Goal: Task Accomplishment & Management: Manage account settings

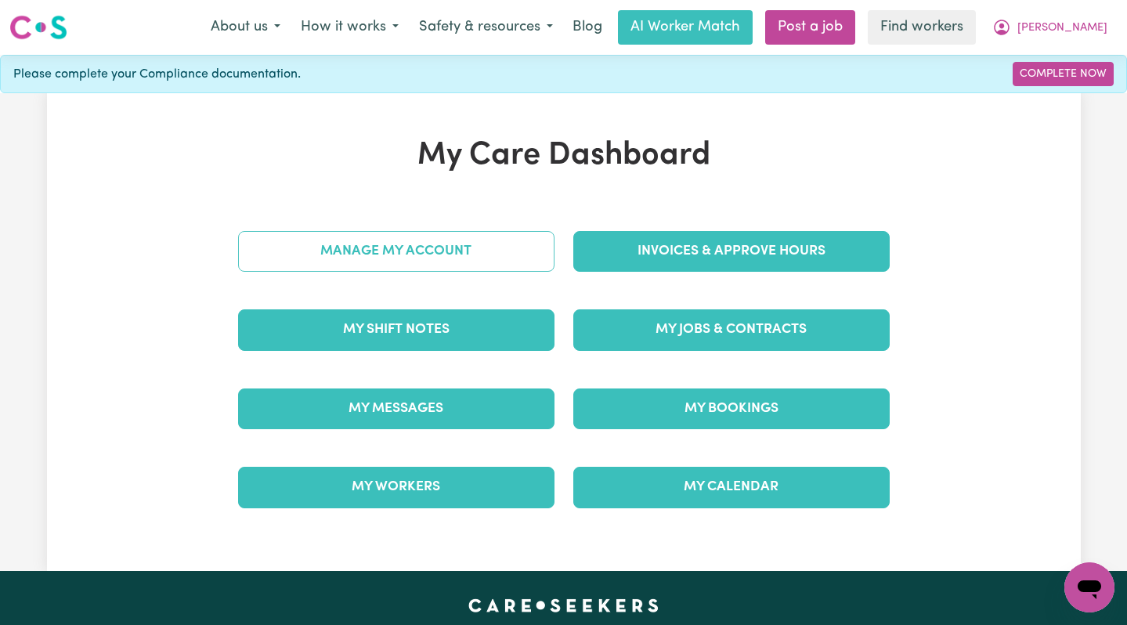
click at [502, 251] on link "Manage My Account" at bounding box center [396, 251] width 316 height 41
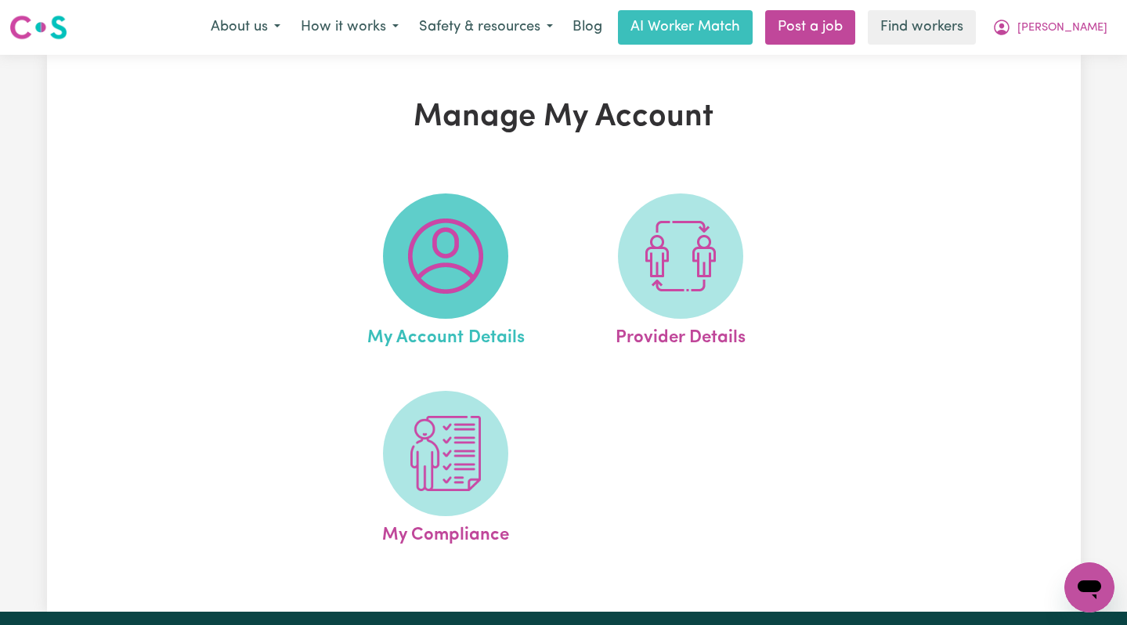
click at [467, 247] on img at bounding box center [445, 255] width 75 height 75
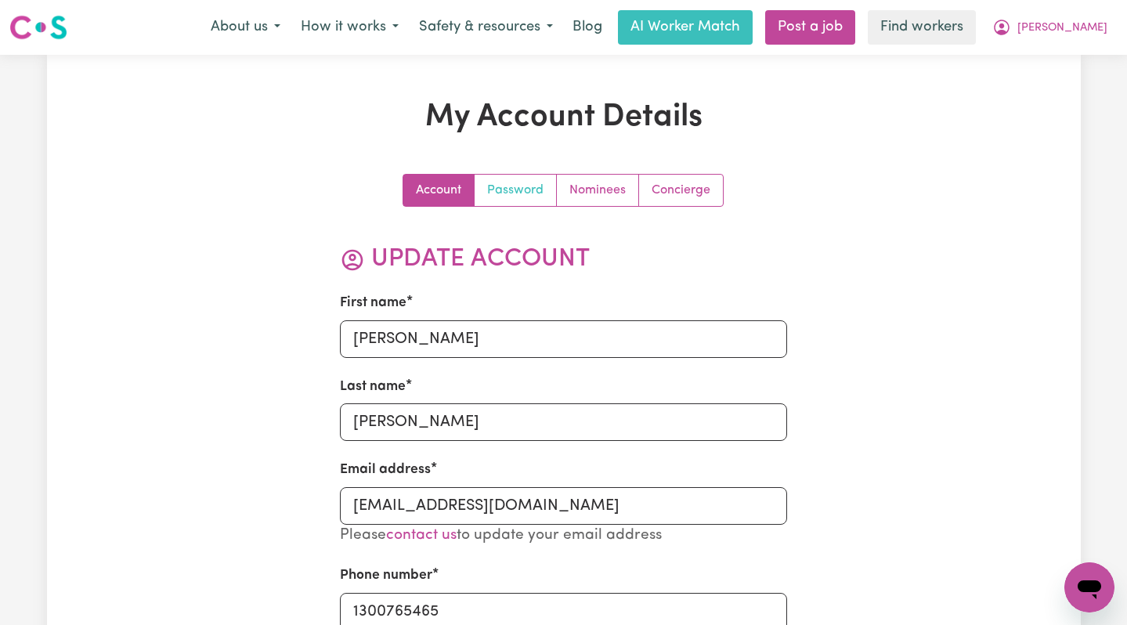
click at [516, 188] on link "Password" at bounding box center [515, 190] width 82 height 31
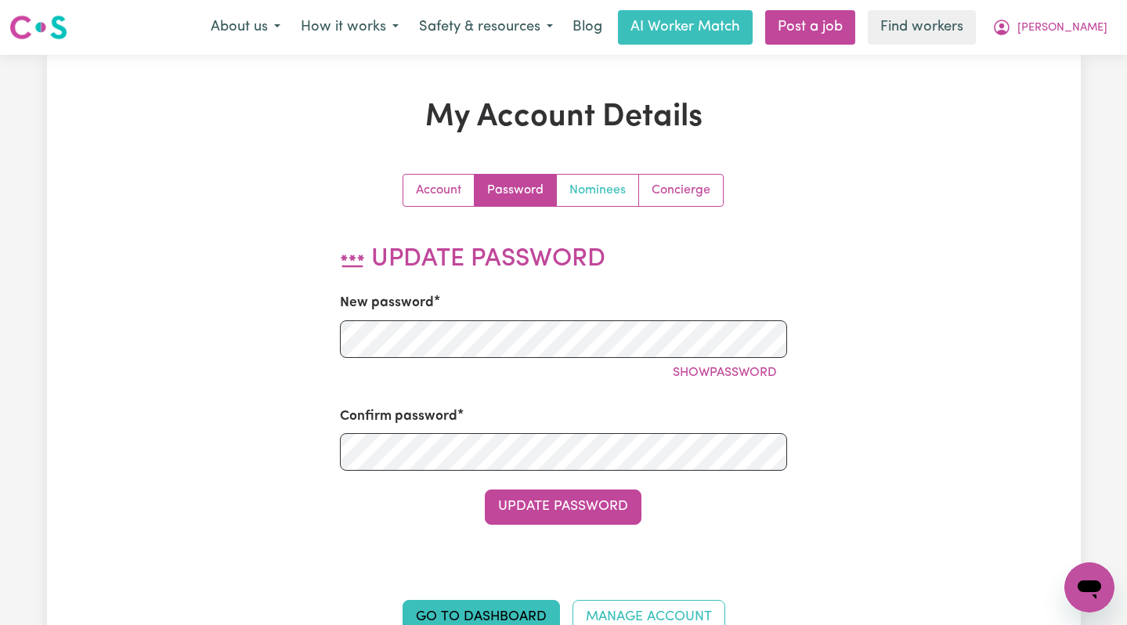
click at [598, 193] on link "Nominees" at bounding box center [598, 190] width 82 height 31
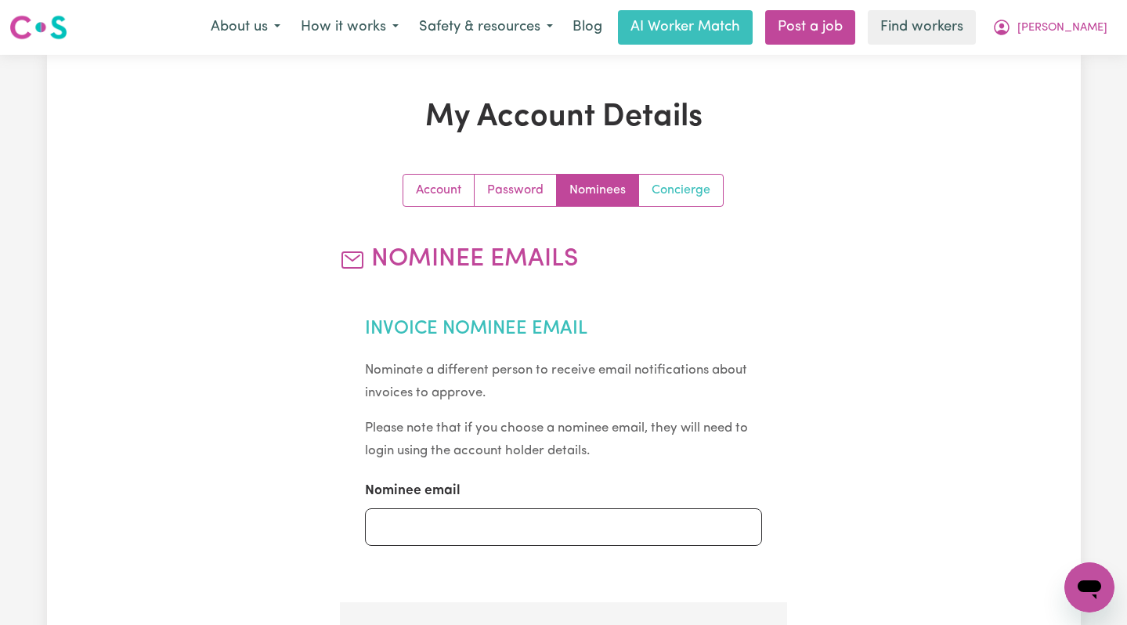
click at [688, 185] on link "Concierge" at bounding box center [681, 190] width 84 height 31
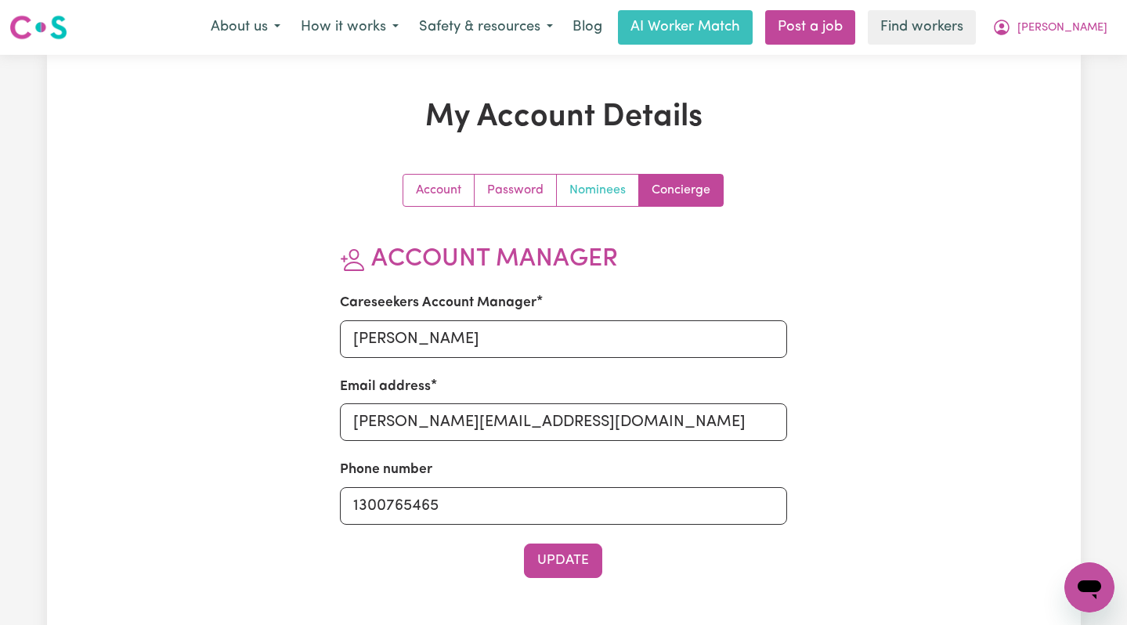
click at [602, 183] on link "Nominees" at bounding box center [598, 190] width 82 height 31
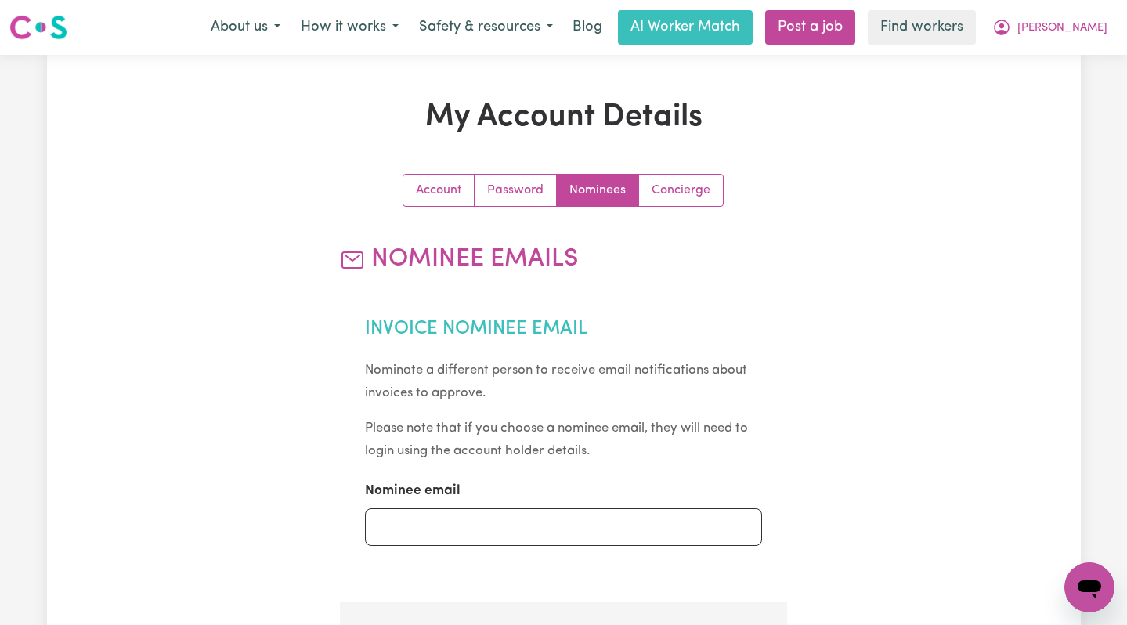
click at [429, 546] on section "Invoice Nominee Email Nominate a different person to receive email notification…" at bounding box center [563, 441] width 447 height 296
click at [428, 529] on input "Nominee email" at bounding box center [563, 527] width 397 height 38
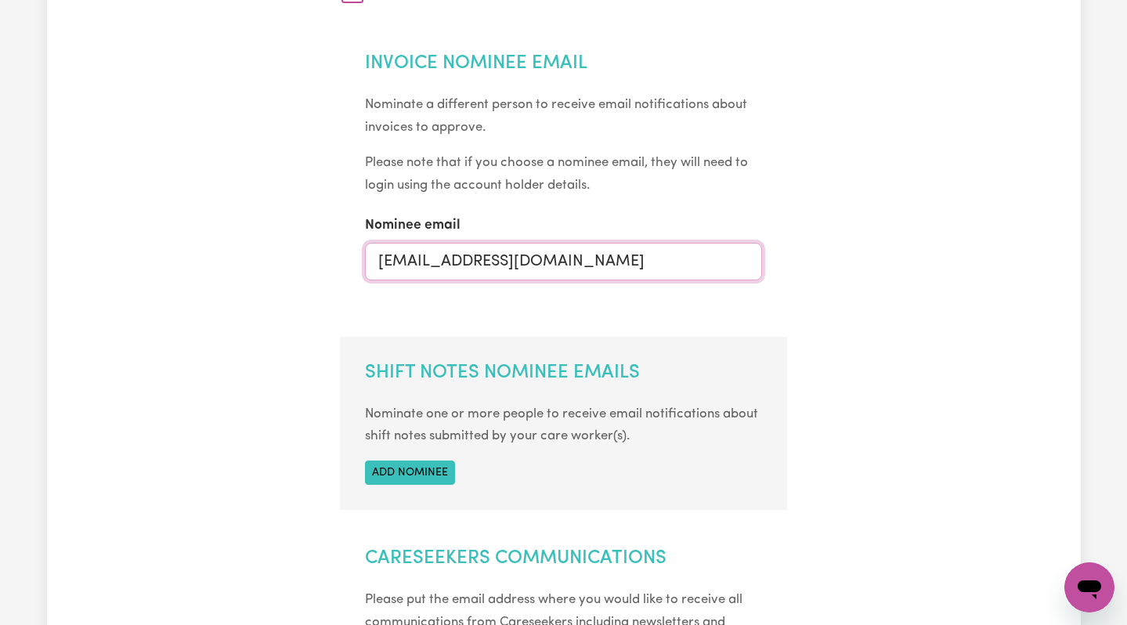
scroll to position [301, 0]
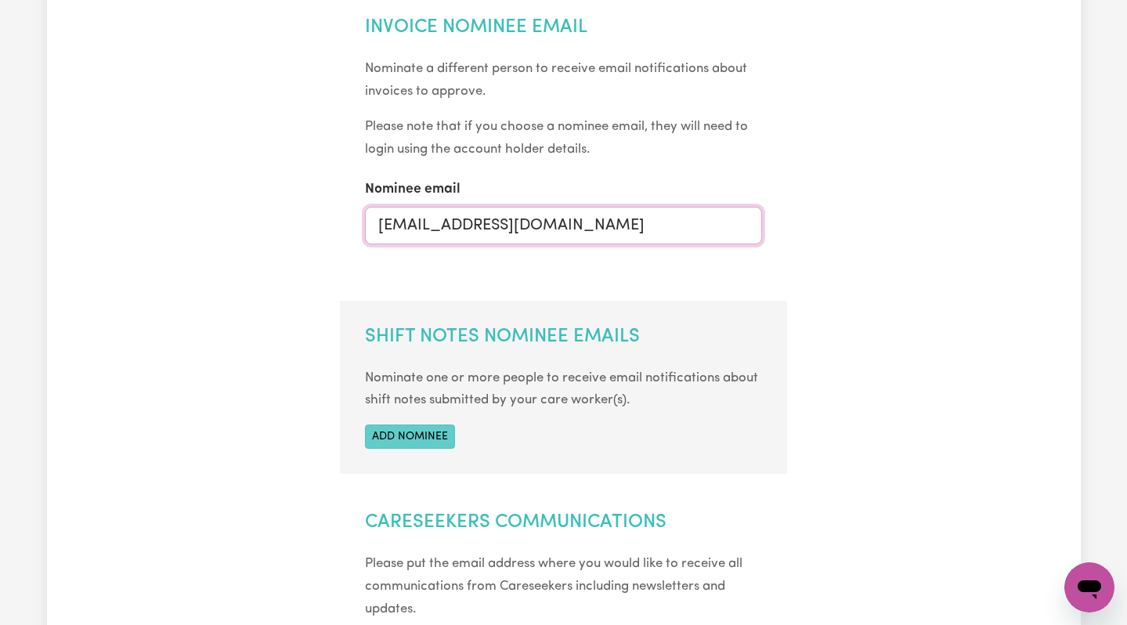
type input "[EMAIL_ADDRESS][DOMAIN_NAME]"
click at [432, 442] on button "Add nominee" at bounding box center [410, 436] width 90 height 24
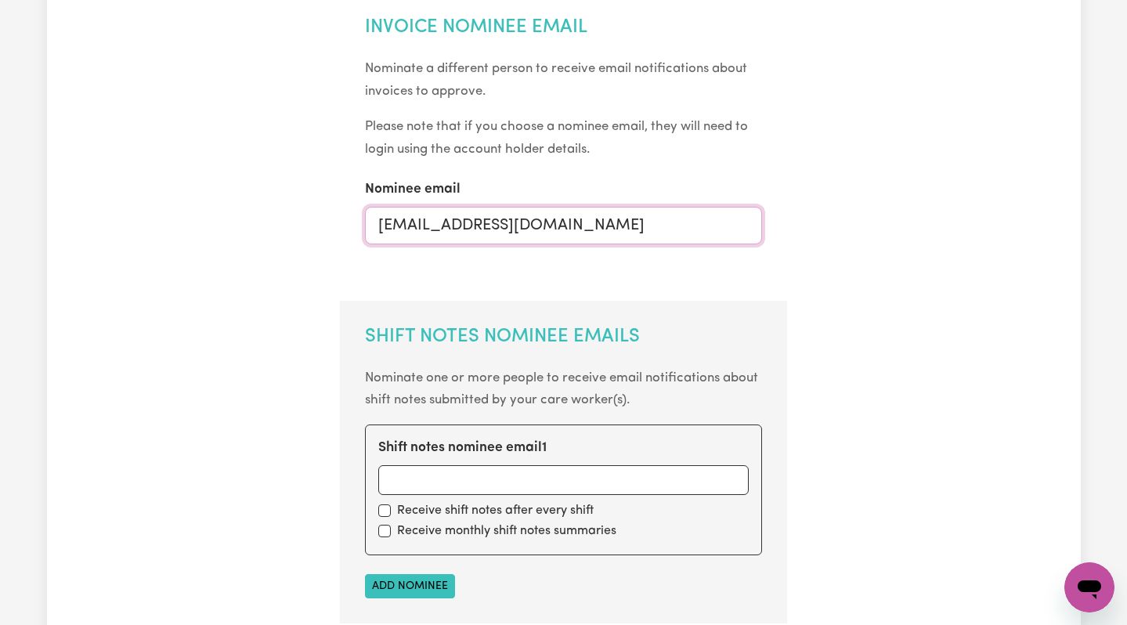
drag, startPoint x: 565, startPoint y: 211, endPoint x: 305, endPoint y: 215, distance: 260.0
click at [305, 215] on div "Account Password Nominees Concierge Nominee Emails Invoice Nominee Email Nomina…" at bounding box center [564, 472] width 670 height 1200
drag, startPoint x: 604, startPoint y: 219, endPoint x: 334, endPoint y: 215, distance: 270.1
click at [334, 215] on div "Account Password Nominees Concierge Nominee Emails Invoice Nominee Email Nomina…" at bounding box center [564, 472] width 670 height 1200
click at [467, 474] on input "Shift notes nominee email 1" at bounding box center [563, 480] width 370 height 30
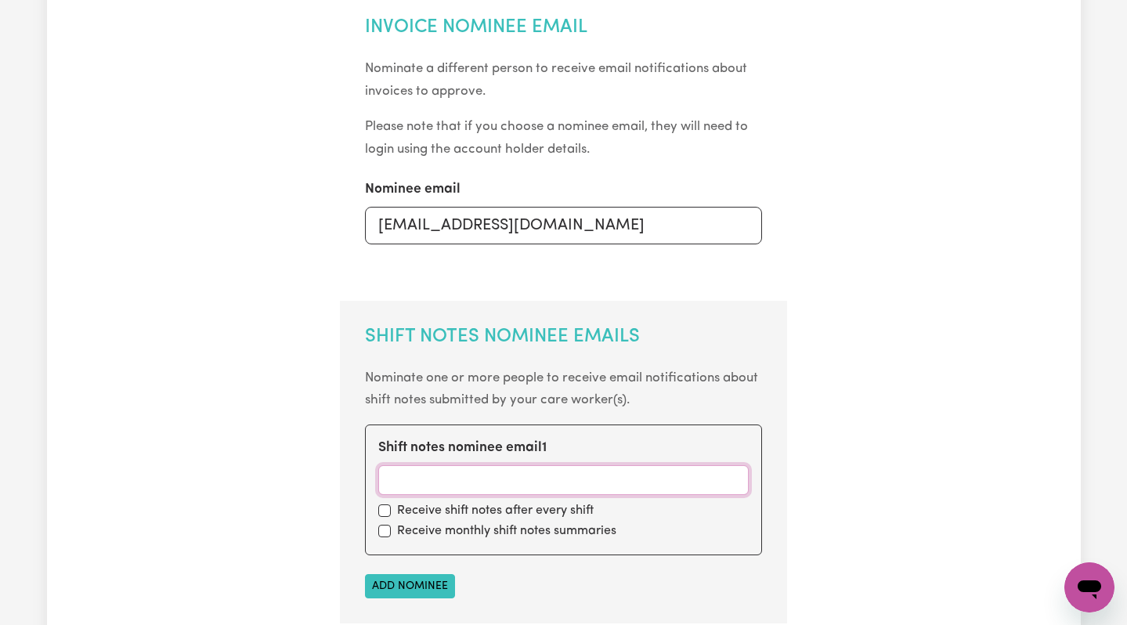
paste input "[EMAIL_ADDRESS][DOMAIN_NAME]"
type input "[EMAIL_ADDRESS][DOMAIN_NAME]"
click at [281, 495] on div "Account Password Nominees Concierge Nominee Emails Invoice Nominee Email Nomina…" at bounding box center [564, 472] width 670 height 1200
click at [388, 512] on input "checkbox" at bounding box center [384, 510] width 13 height 13
checkbox input "true"
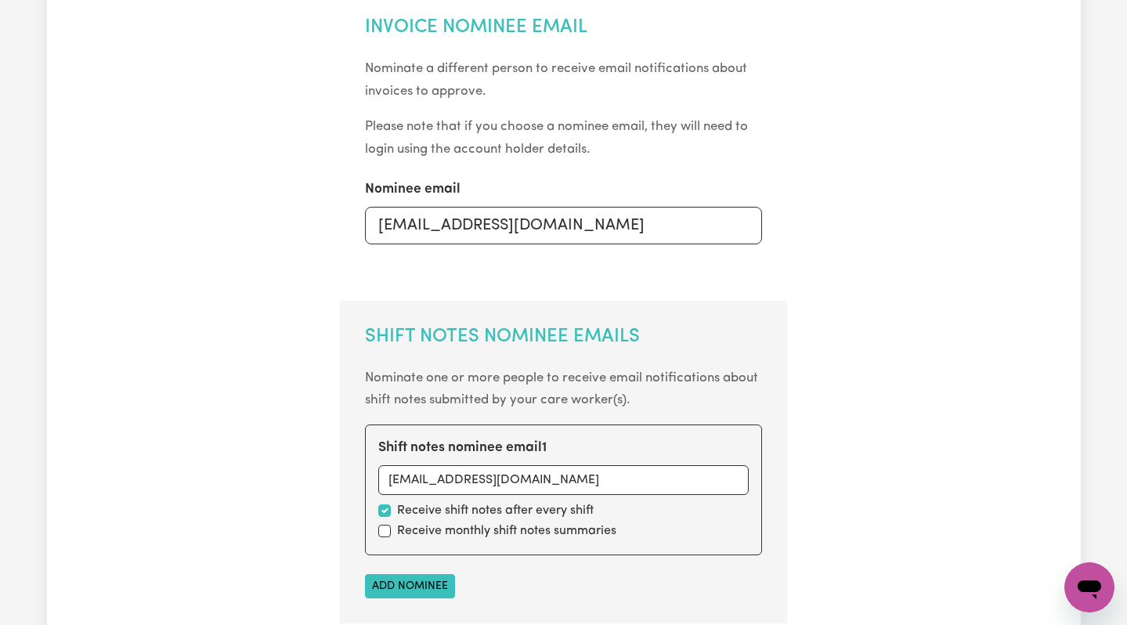
click at [285, 489] on div "Account Password Nominees Concierge Nominee Emails Invoice Nominee Email Nomina…" at bounding box center [564, 472] width 670 height 1200
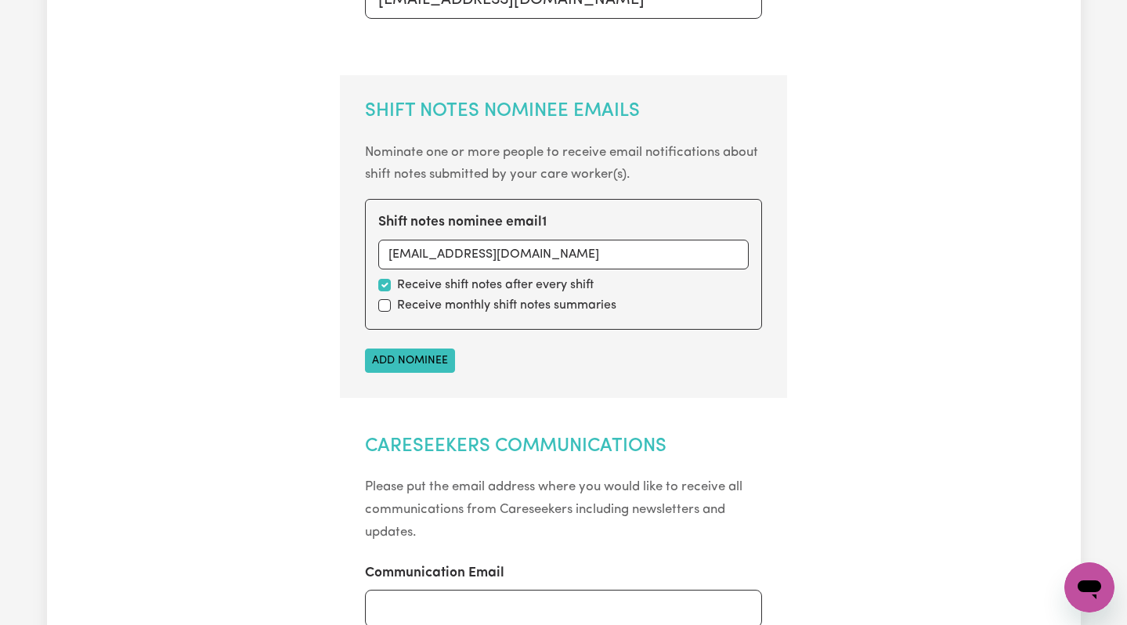
scroll to position [532, 0]
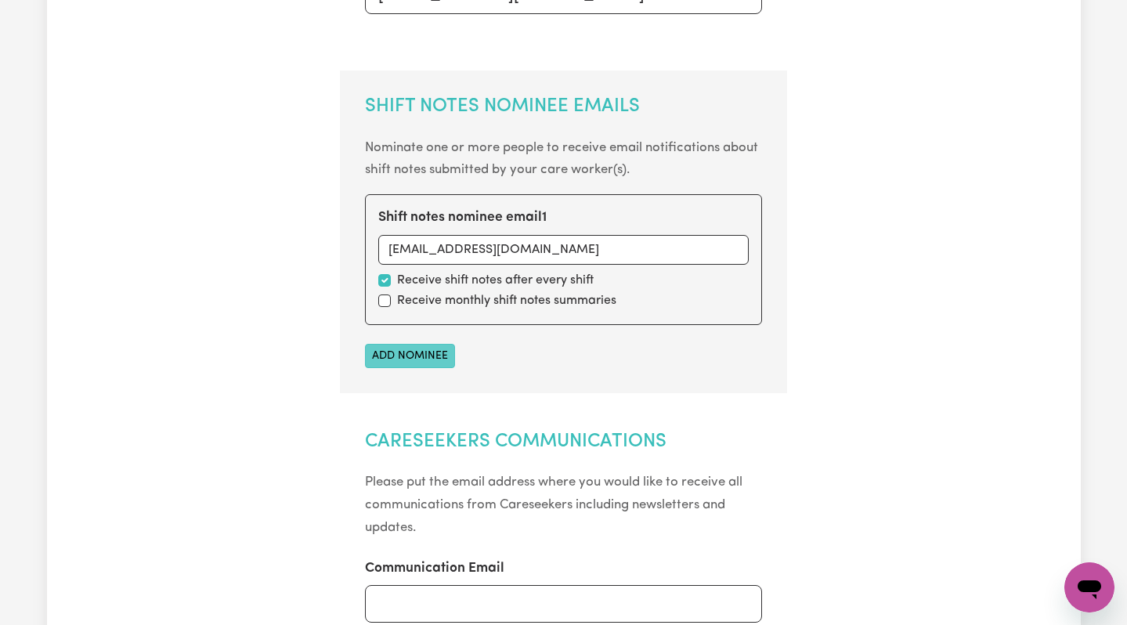
click at [405, 344] on button "Add nominee" at bounding box center [410, 356] width 90 height 24
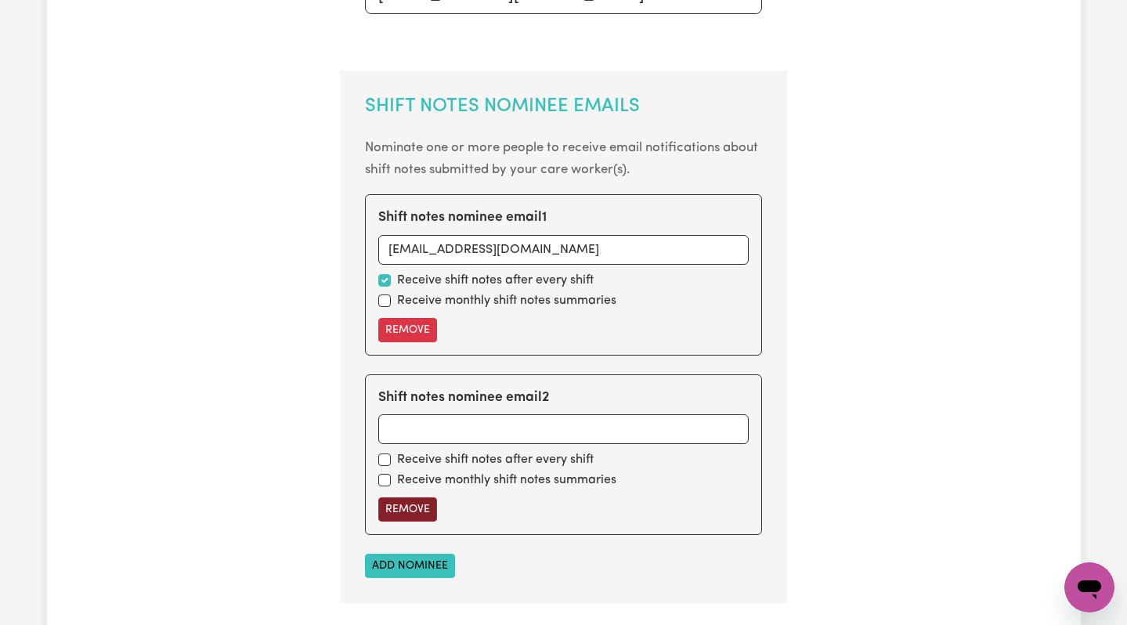
click at [420, 507] on button "Remove" at bounding box center [407, 509] width 59 height 24
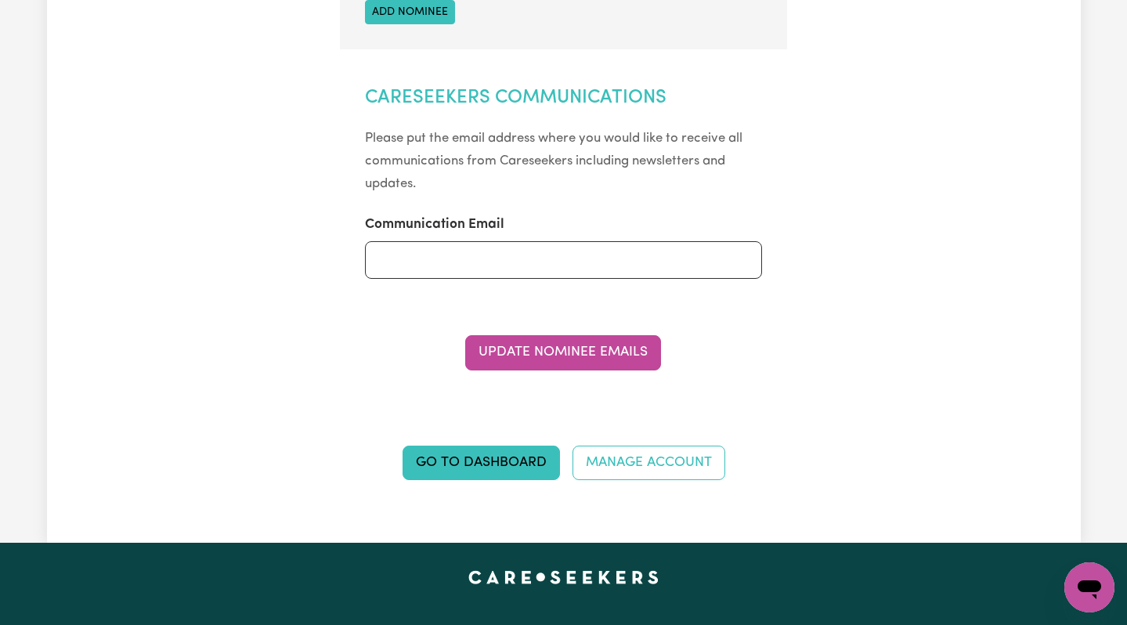
scroll to position [907, 0]
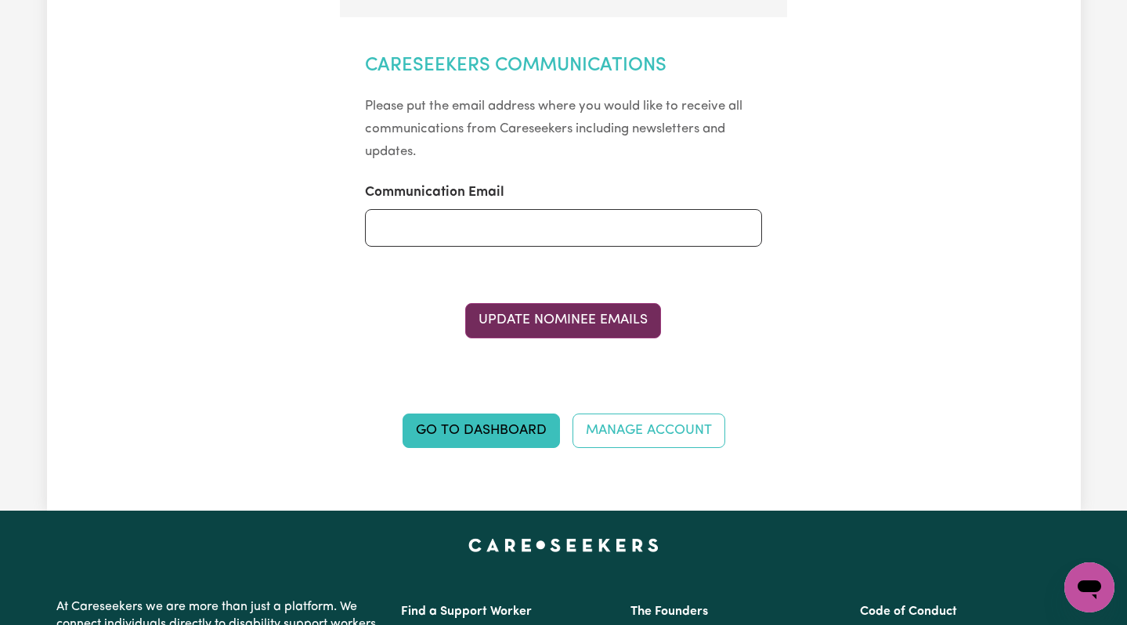
click at [583, 324] on button "Update Nominee Emails" at bounding box center [563, 320] width 196 height 34
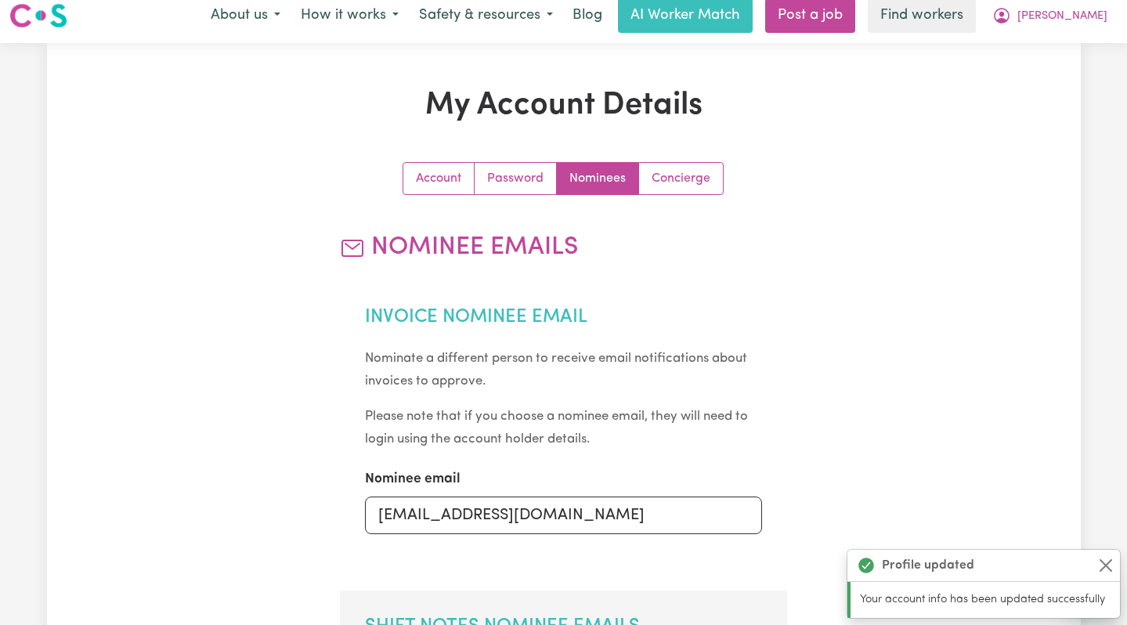
scroll to position [0, 0]
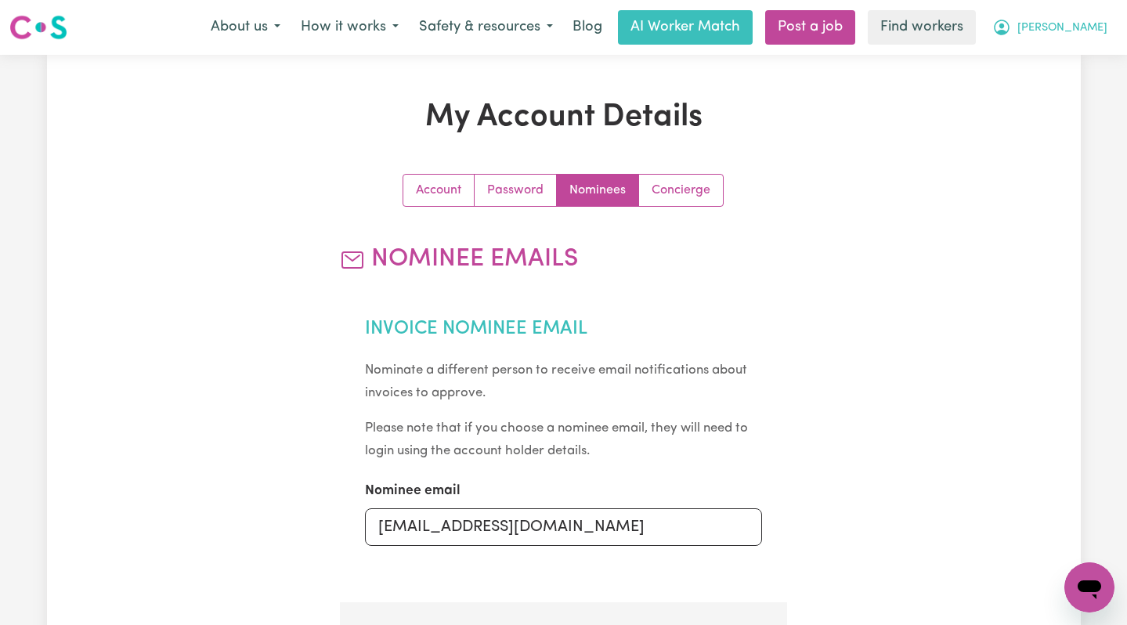
click at [1076, 28] on button "[PERSON_NAME]" at bounding box center [1049, 27] width 135 height 33
click at [1059, 88] on link "Logout" at bounding box center [1055, 90] width 124 height 30
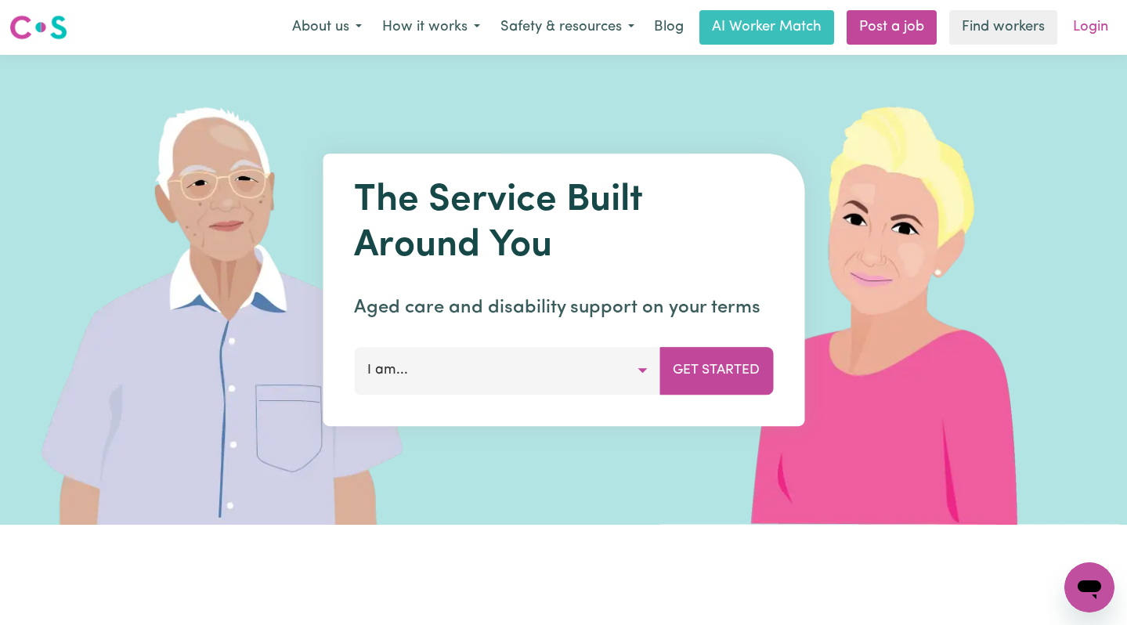
click at [1084, 36] on link "Login" at bounding box center [1090, 27] width 54 height 34
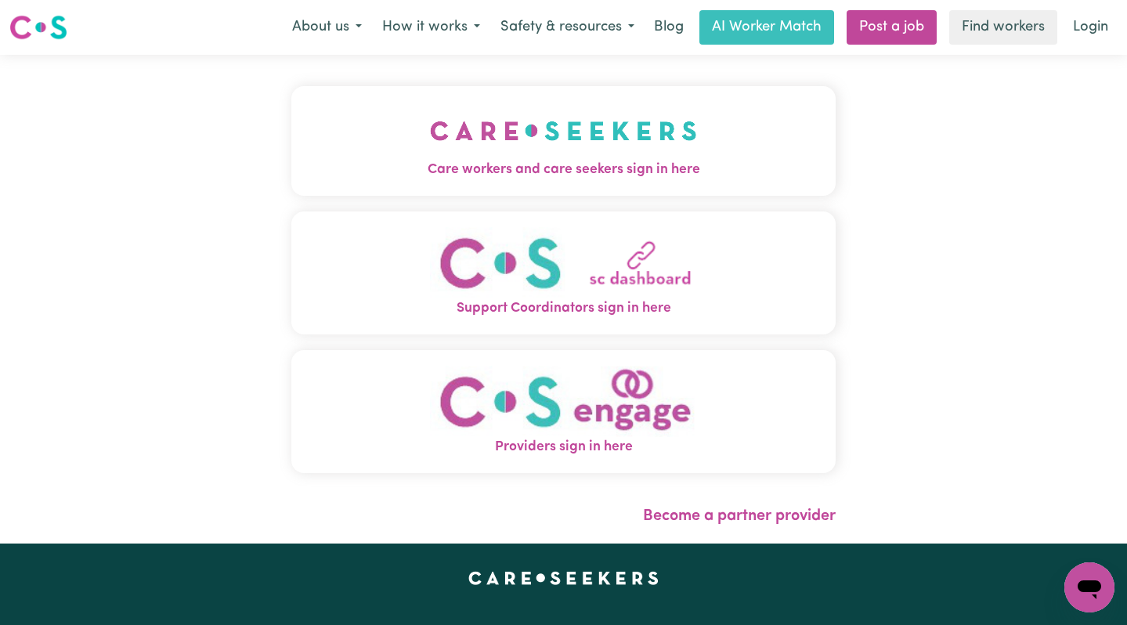
click at [485, 11] on div "How it works" at bounding box center [431, 27] width 118 height 33
click at [492, 128] on img "Care workers and care seekers sign in here" at bounding box center [563, 131] width 267 height 58
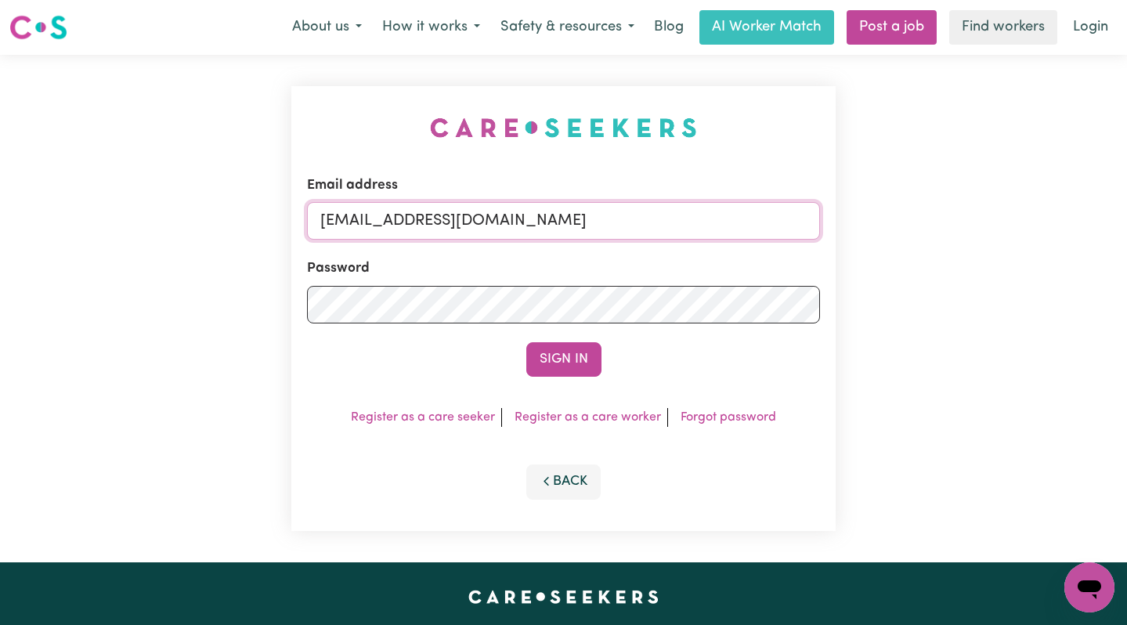
drag, startPoint x: 686, startPoint y: 216, endPoint x: 396, endPoint y: 220, distance: 289.7
click at [396, 220] on input "[EMAIL_ADDRESS][DOMAIN_NAME]" at bounding box center [564, 221] width 514 height 38
paste input "ClaireJefferyACC"
type input "[EMAIL_ADDRESS][PERSON_NAME][DOMAIN_NAME]"
click at [526, 342] on button "Sign In" at bounding box center [563, 359] width 75 height 34
